Goal: Task Accomplishment & Management: Use online tool/utility

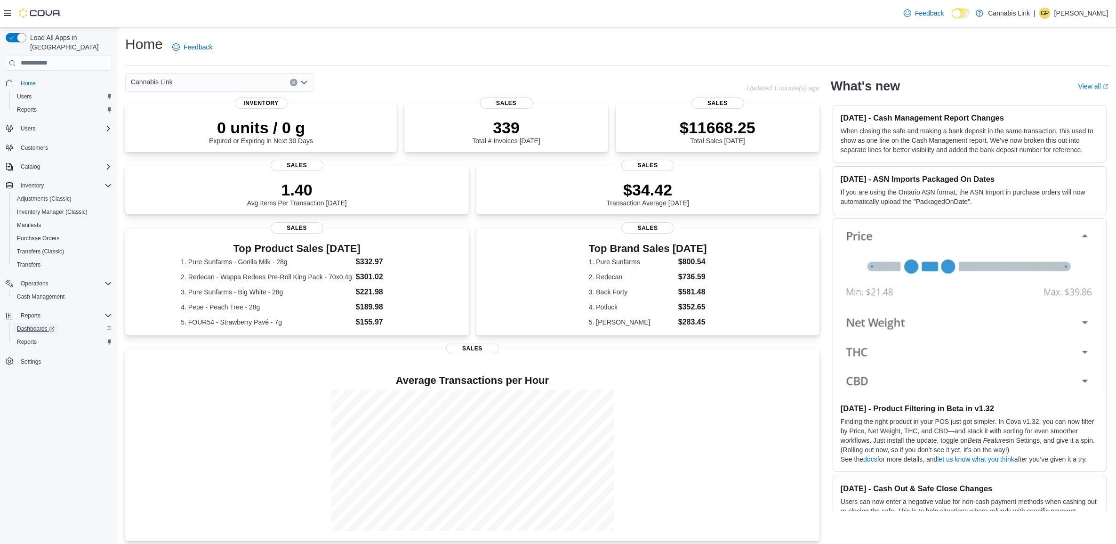
click at [38, 323] on span "Dashboards" at bounding box center [36, 328] width 38 height 11
click at [49, 310] on div "Reports" at bounding box center [64, 315] width 95 height 11
click at [42, 336] on div "Reports" at bounding box center [62, 341] width 99 height 11
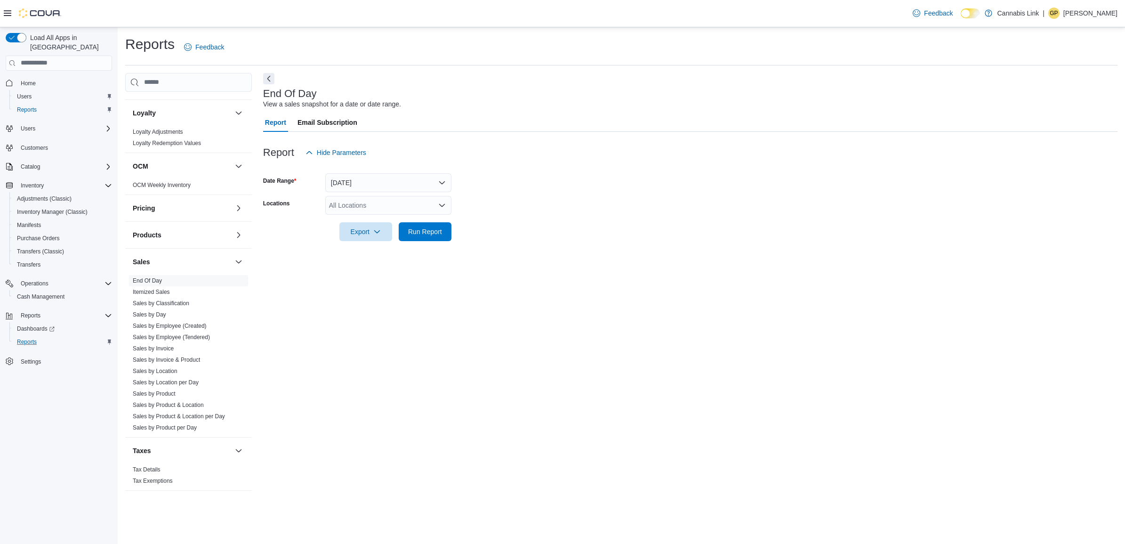
scroll to position [406, 0]
drag, startPoint x: 252, startPoint y: 328, endPoint x: 248, endPoint y: 361, distance: 33.2
click at [248, 361] on div "Cash Management Cash Management Cash Out Details Customer Customer Activity Lis…" at bounding box center [621, 286] width 993 height 427
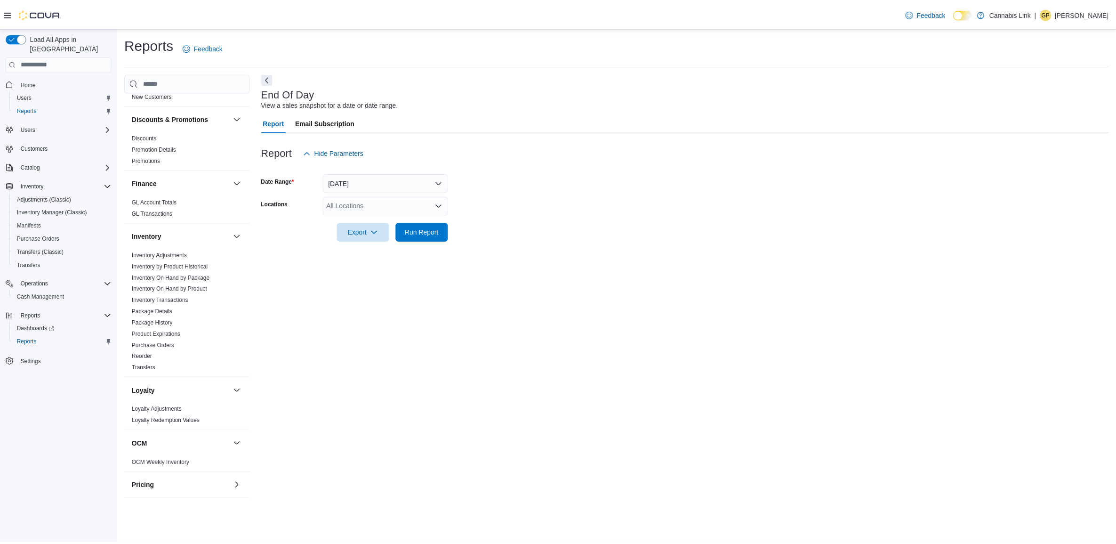
scroll to position [170, 0]
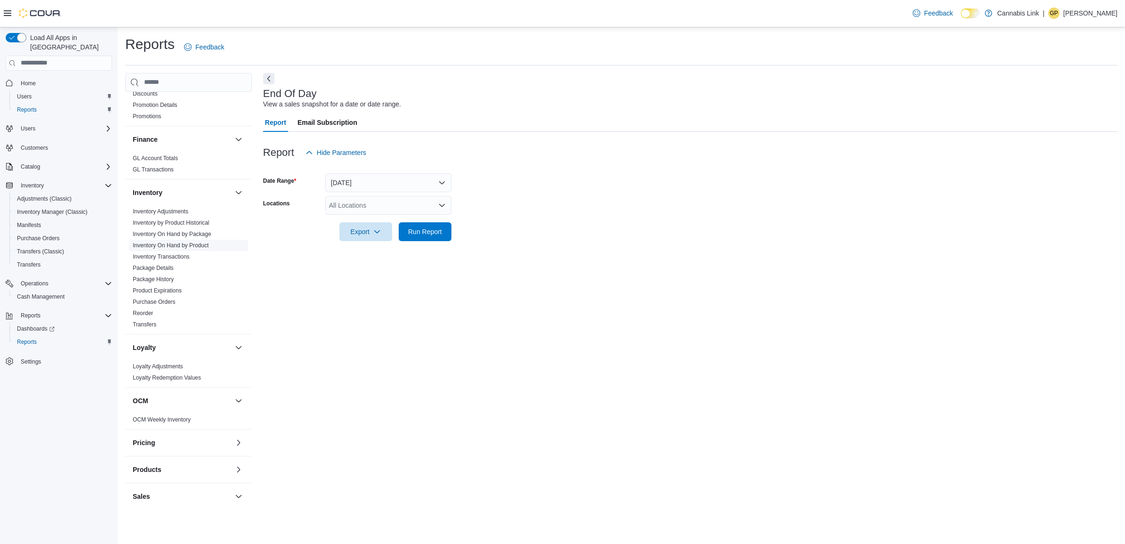
click at [199, 248] on link "Inventory On Hand by Product" at bounding box center [171, 245] width 76 height 7
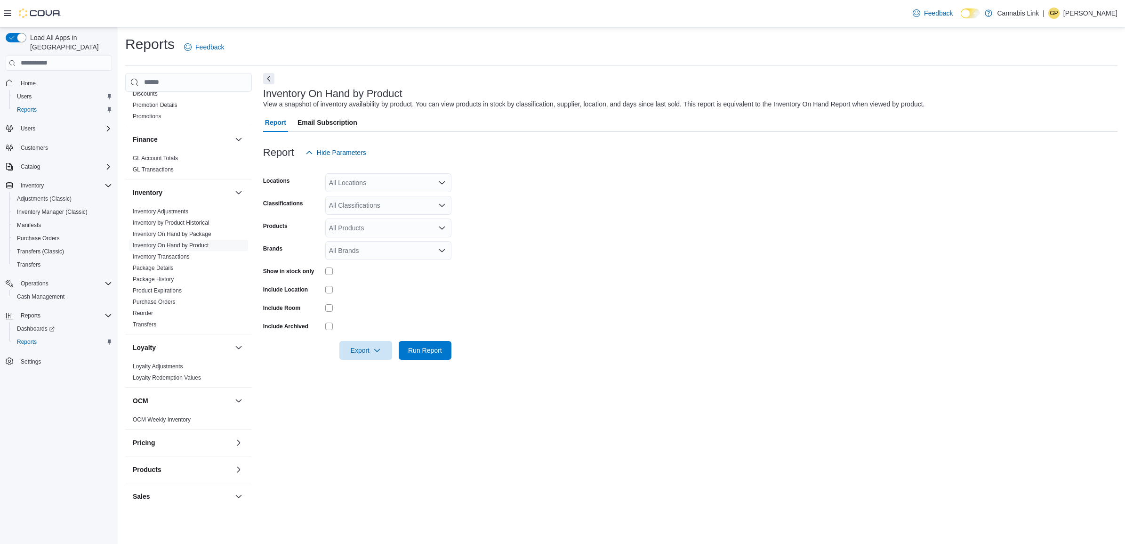
click at [420, 182] on div "All Locations" at bounding box center [388, 182] width 126 height 19
click at [396, 271] on span "390 Springbank Drive" at bounding box center [378, 266] width 65 height 9
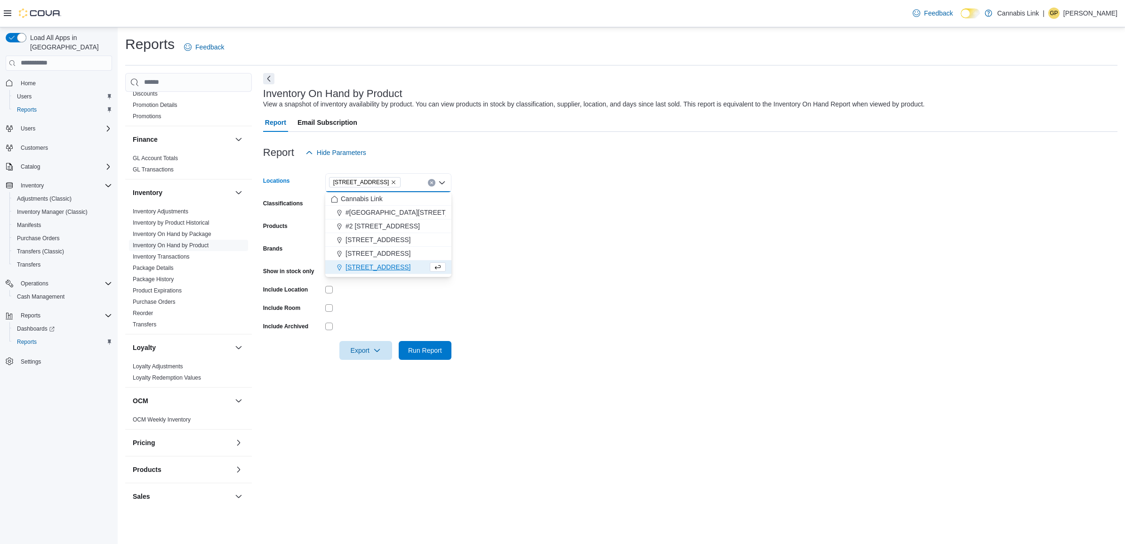
click at [508, 252] on form "Locations 390 Springbank Drive Combo box. Selected. 390 Springbank Drive. Press…" at bounding box center [690, 261] width 855 height 198
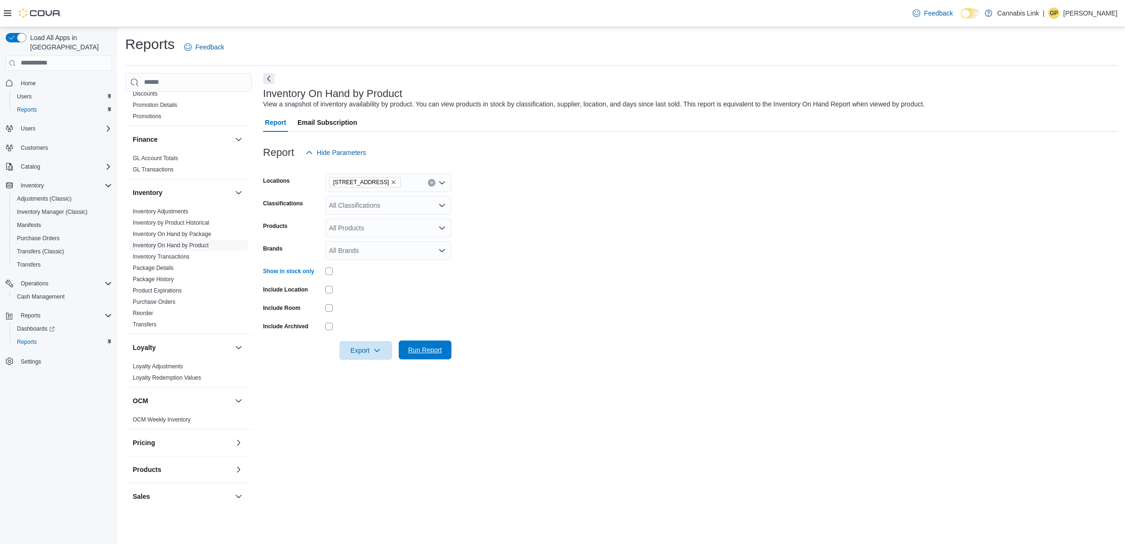
click at [415, 347] on span "Run Report" at bounding box center [425, 349] width 34 height 9
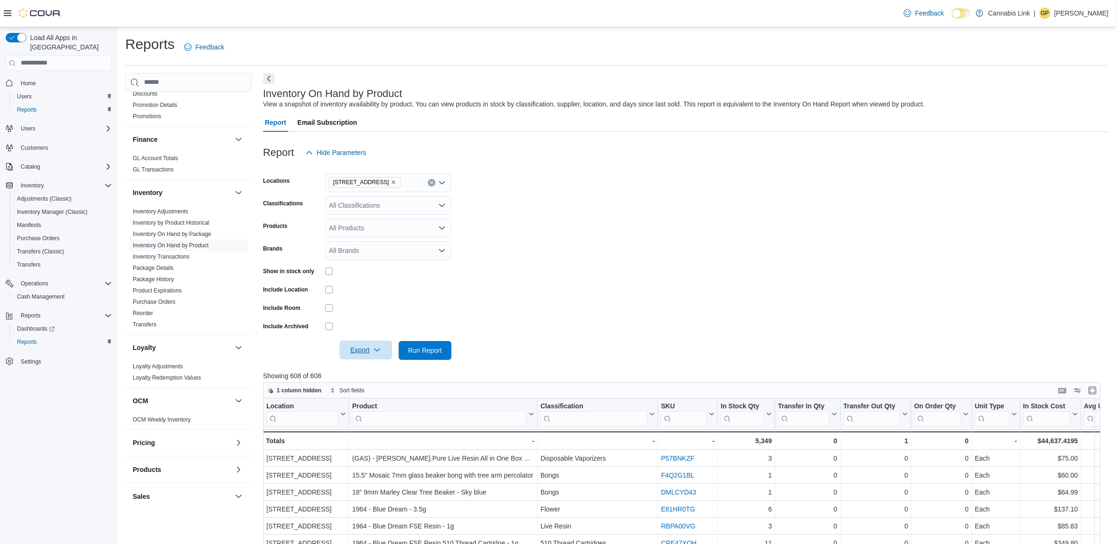
click at [358, 342] on span "Export" at bounding box center [365, 349] width 41 height 19
click at [366, 368] on span "Export to Excel" at bounding box center [367, 369] width 42 height 8
click at [449, 355] on button "Run Report" at bounding box center [425, 349] width 53 height 19
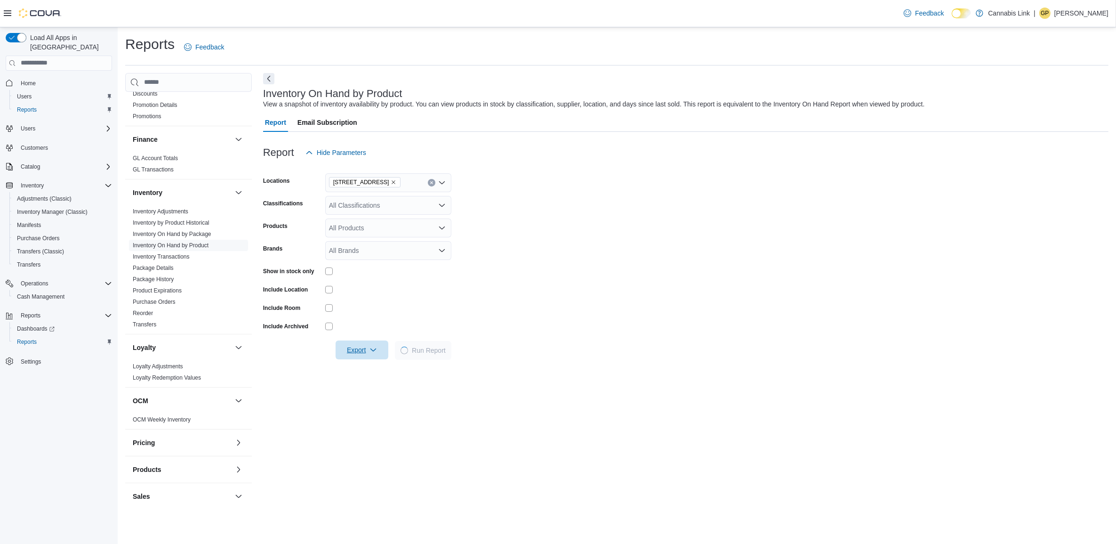
click at [382, 349] on span "Export" at bounding box center [361, 349] width 41 height 19
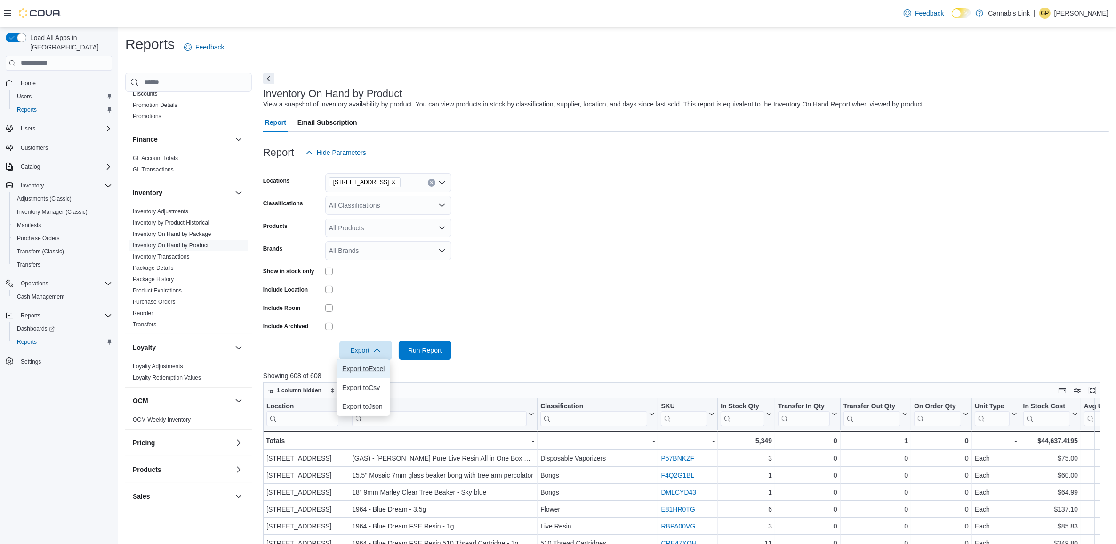
click at [379, 368] on span "Export to Excel" at bounding box center [363, 369] width 42 height 8
click at [1087, 20] on div "Feedback Dark Mode Cannabis Link | GP Gabriel Patino" at bounding box center [1004, 13] width 209 height 19
click at [1090, 13] on p "Gabriel Patino" at bounding box center [1082, 13] width 54 height 11
click at [1027, 92] on icon "button" at bounding box center [1026, 95] width 8 height 8
